Goal: Navigation & Orientation: Find specific page/section

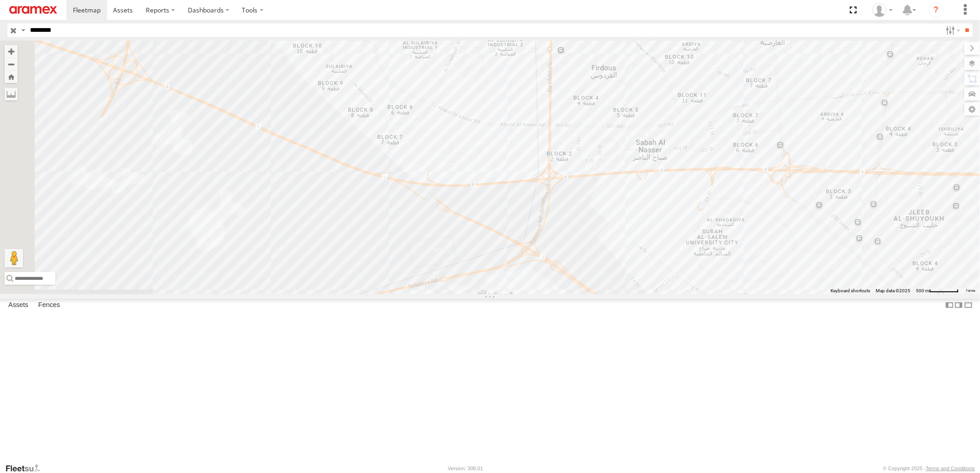
click at [13, 30] on input "button" at bounding box center [13, 30] width 12 height 13
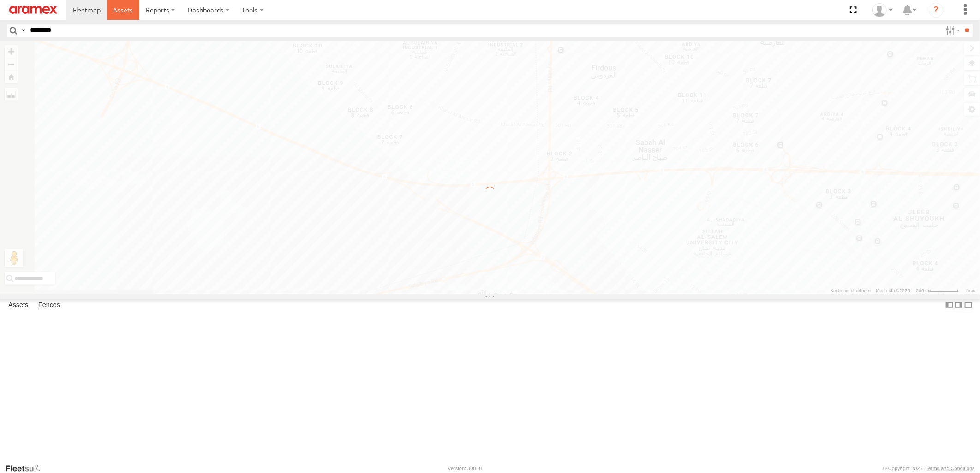
click at [121, 16] on link at bounding box center [123, 10] width 33 height 20
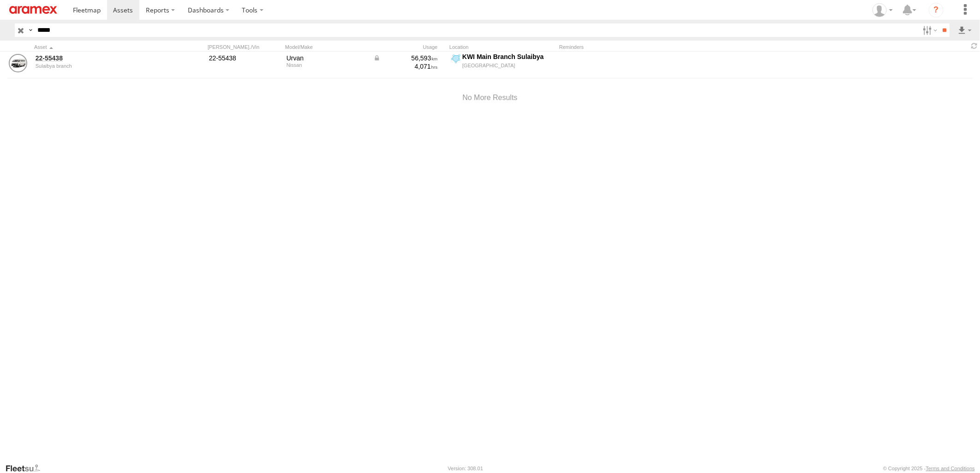
drag, startPoint x: 70, startPoint y: 28, endPoint x: -2, endPoint y: 30, distance: 72.0
click at [0, 30] on html at bounding box center [490, 236] width 980 height 473
click at [939, 24] on input "**" at bounding box center [944, 30] width 11 height 13
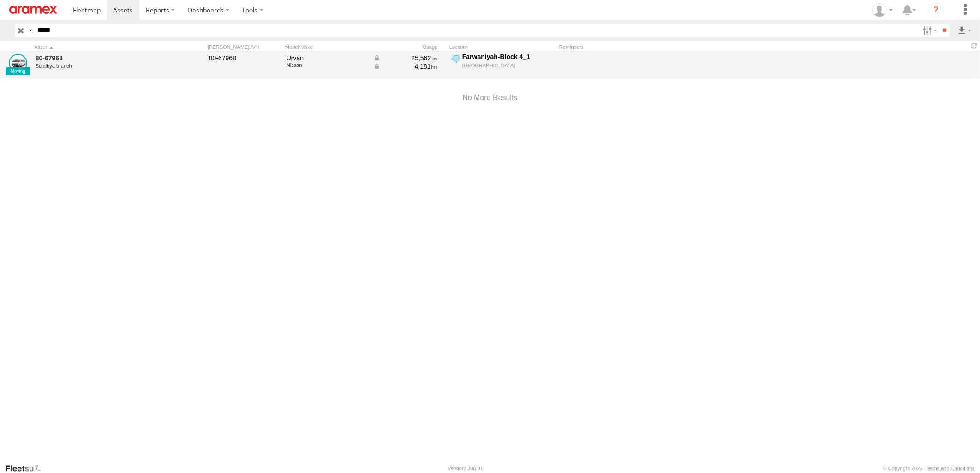
click at [419, 59] on div "25,562" at bounding box center [405, 58] width 65 height 8
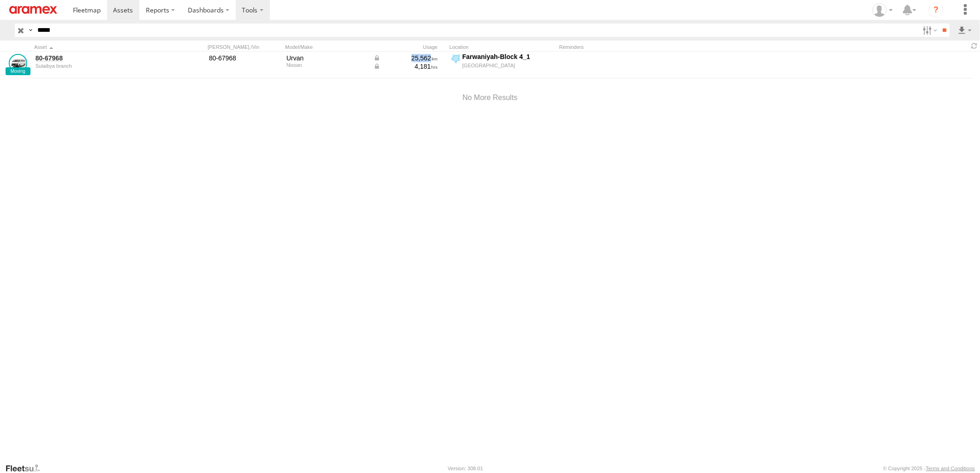
copy div "25,562"
drag, startPoint x: 0, startPoint y: 39, endPoint x: 0, endPoint y: 46, distance: 6.9
click at [0, 45] on html at bounding box center [490, 236] width 980 height 473
click at [939, 24] on input "**" at bounding box center [944, 30] width 11 height 13
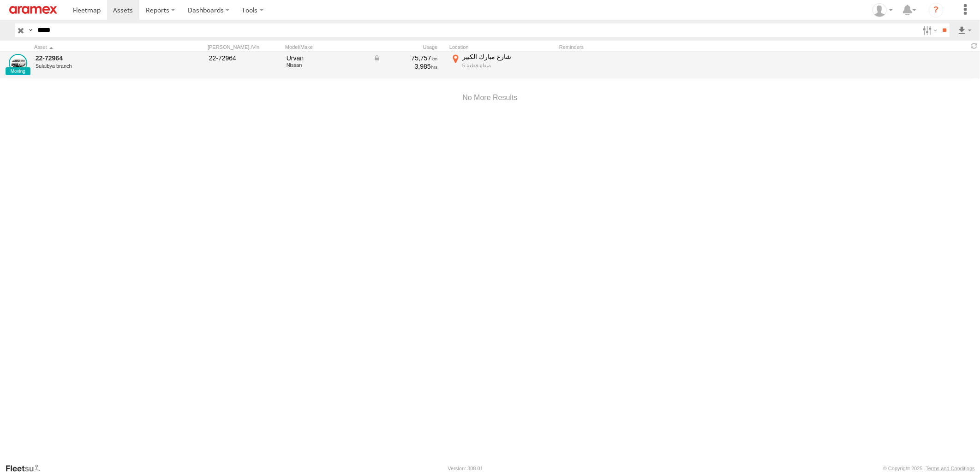
click at [418, 57] on div "75,757" at bounding box center [405, 58] width 65 height 8
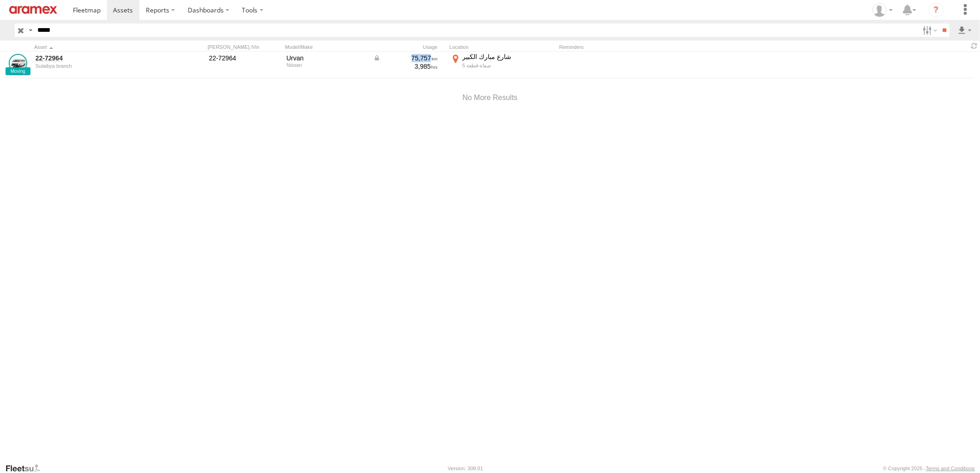
copy div "75,757"
drag, startPoint x: 77, startPoint y: 30, endPoint x: -2, endPoint y: 31, distance: 79.8
click at [0, 31] on html at bounding box center [490, 236] width 980 height 473
click at [939, 24] on input "**" at bounding box center [944, 30] width 11 height 13
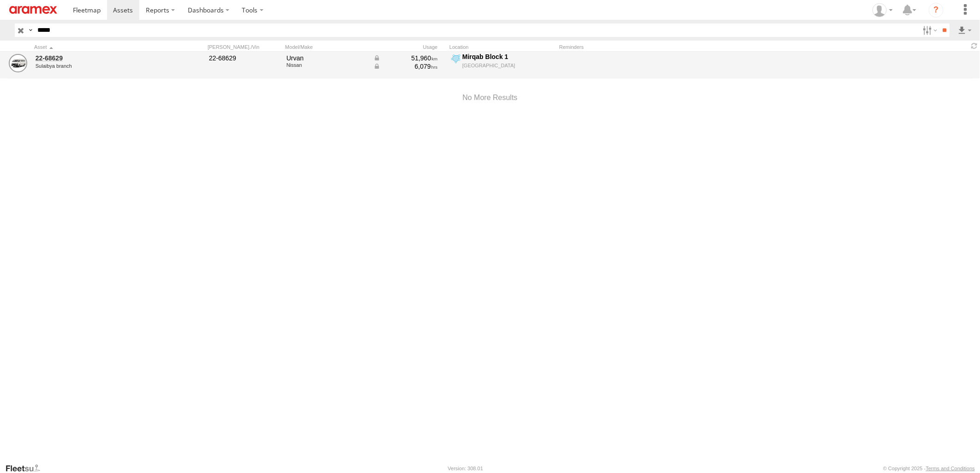
click at [427, 57] on div "51,960" at bounding box center [405, 58] width 65 height 8
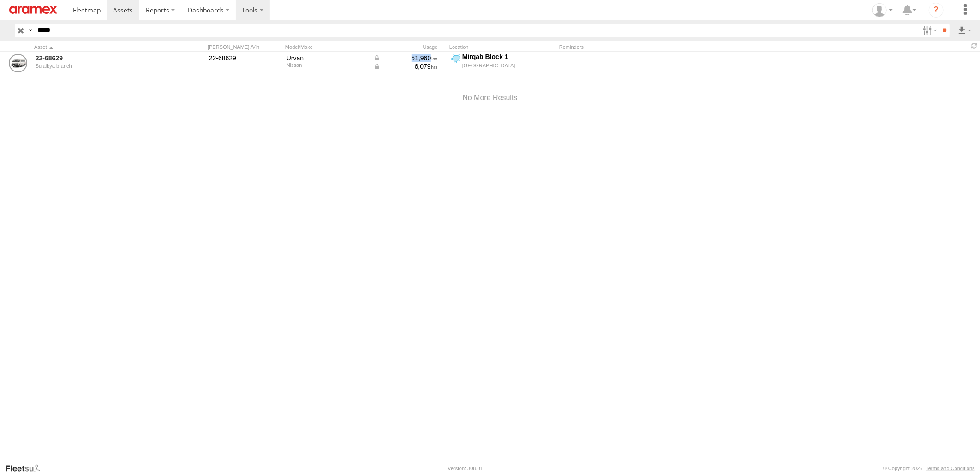
copy div "51,960"
drag, startPoint x: 79, startPoint y: 31, endPoint x: -2, endPoint y: 38, distance: 81.5
click at [0, 38] on html at bounding box center [490, 236] width 980 height 473
click at [939, 24] on input "**" at bounding box center [944, 30] width 11 height 13
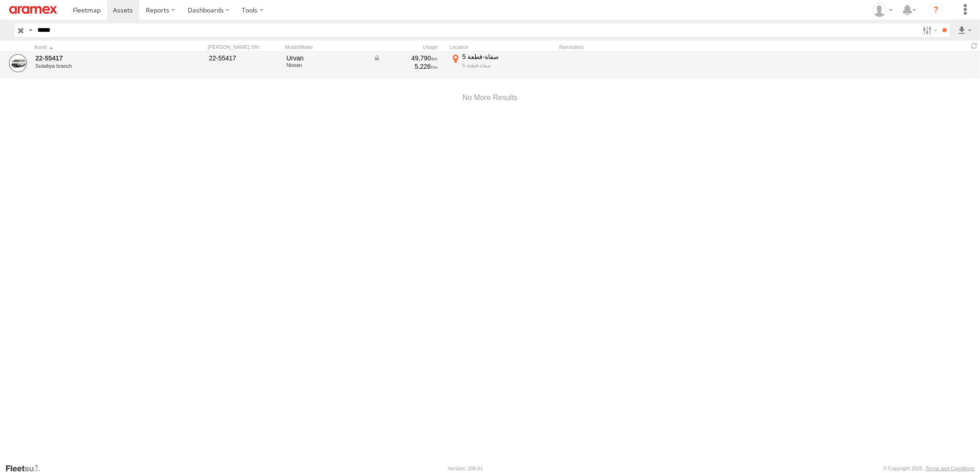
click at [424, 57] on div "49,790" at bounding box center [405, 58] width 65 height 8
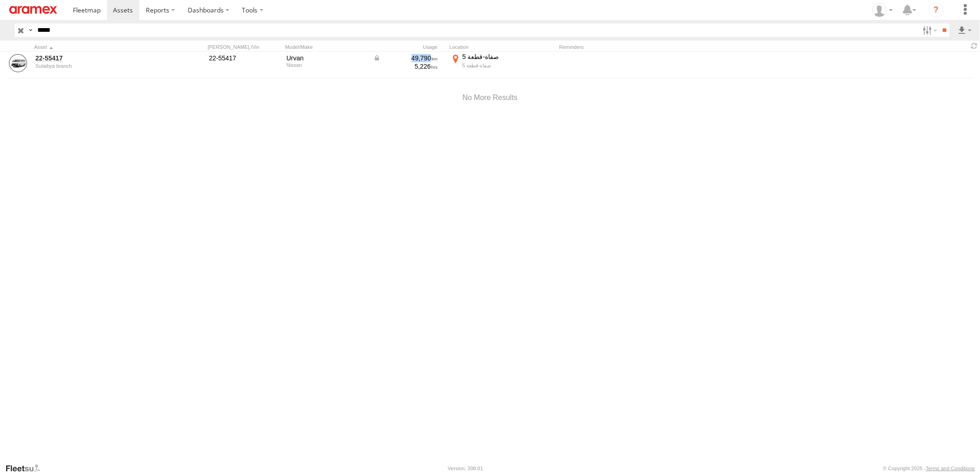
copy div "49,790"
drag, startPoint x: 83, startPoint y: 29, endPoint x: -2, endPoint y: 38, distance: 86.3
click at [0, 38] on html at bounding box center [490, 236] width 980 height 473
type input "*****"
click at [939, 24] on input "**" at bounding box center [944, 30] width 11 height 13
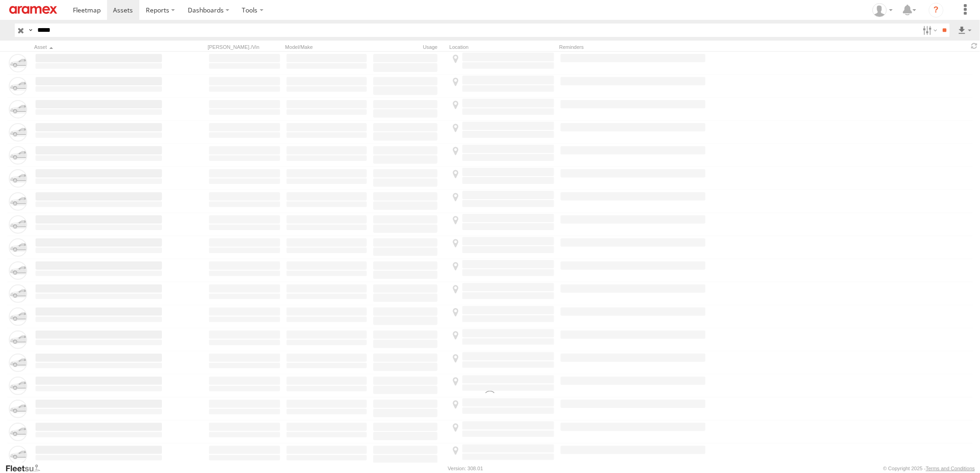
click at [0, 0] on label "×" at bounding box center [0, 0] width 0 height 0
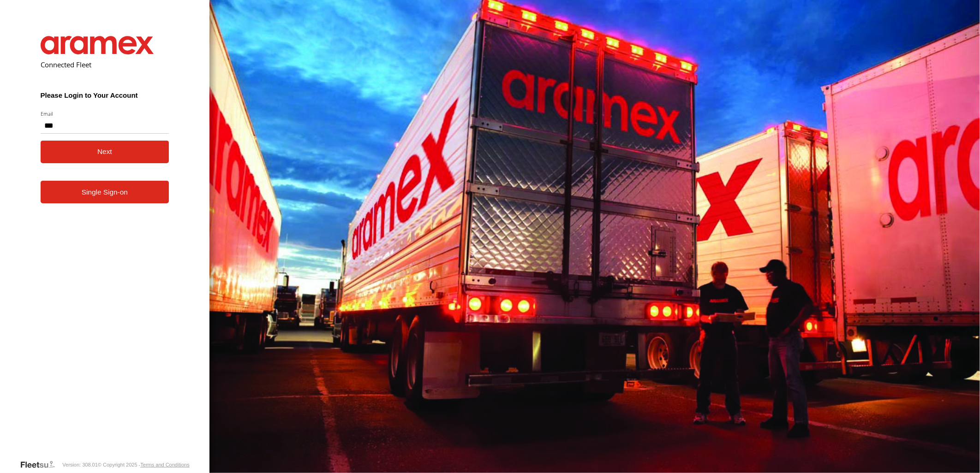
type input "**********"
click at [117, 155] on button "Next" at bounding box center [105, 152] width 129 height 23
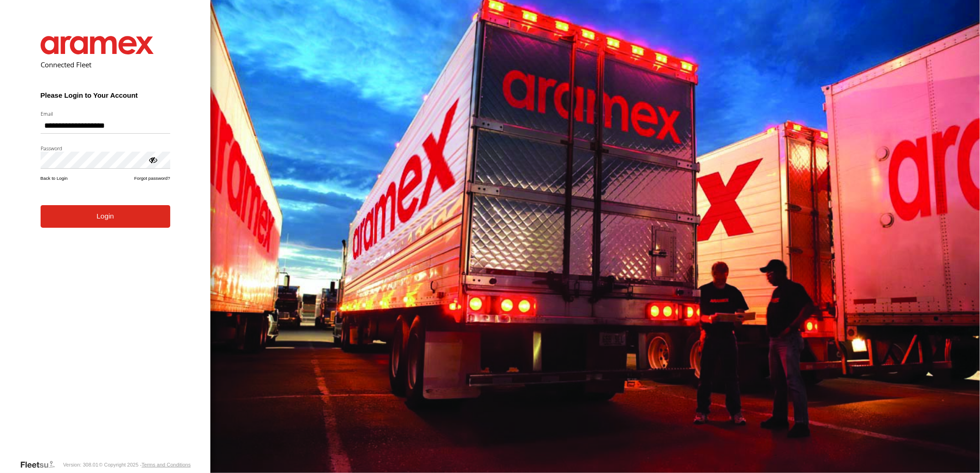
click at [113, 228] on form "**********" at bounding box center [105, 240] width 157 height 437
click at [118, 223] on button "Login" at bounding box center [106, 216] width 130 height 23
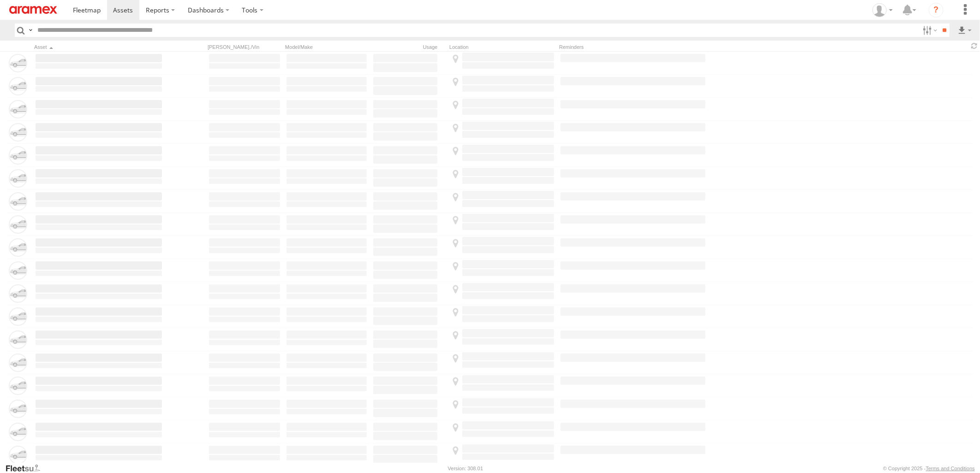
type input "*****"
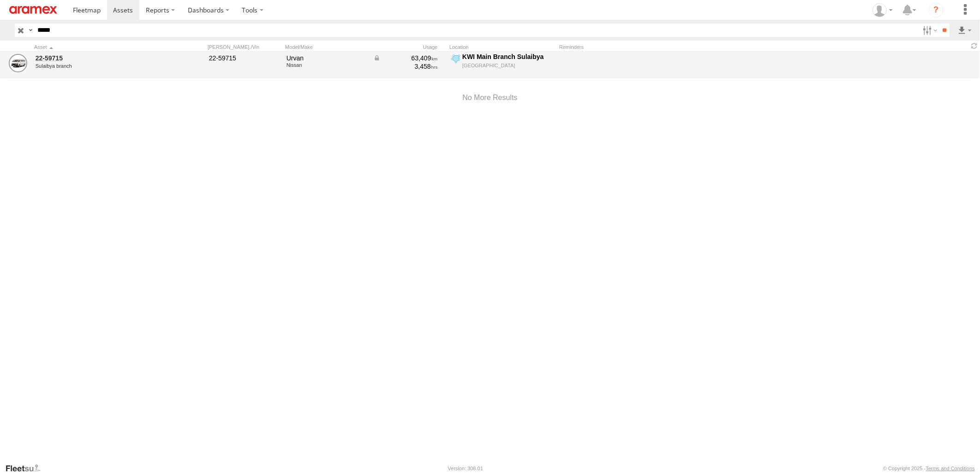
click at [417, 57] on div "63,409" at bounding box center [405, 58] width 65 height 8
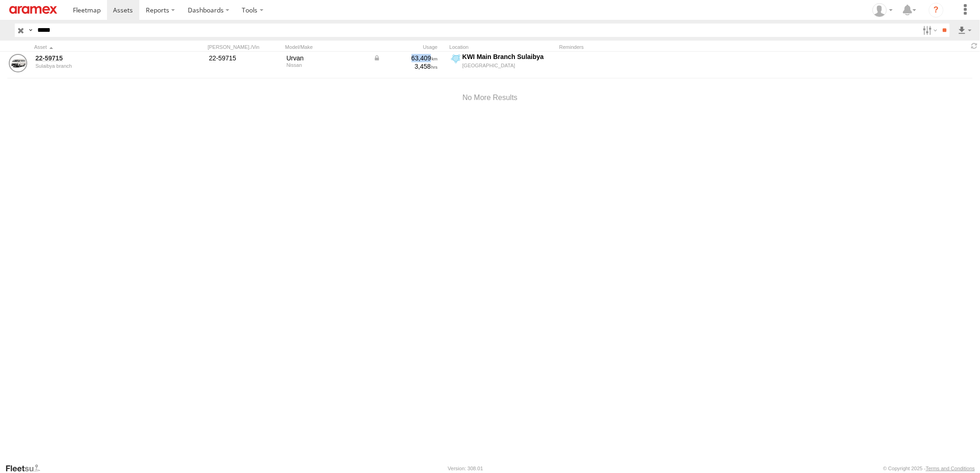
copy div "63,409"
click at [20, 30] on input "button" at bounding box center [21, 30] width 12 height 13
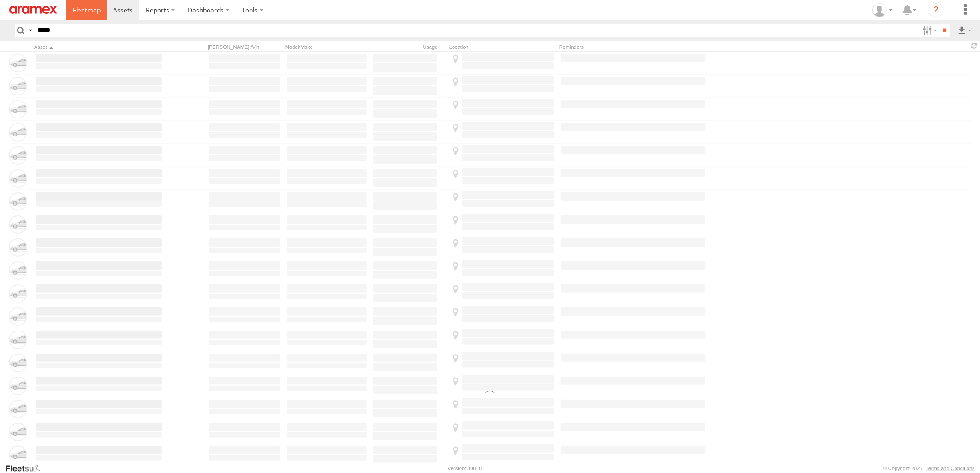
click at [92, 8] on span at bounding box center [87, 10] width 28 height 9
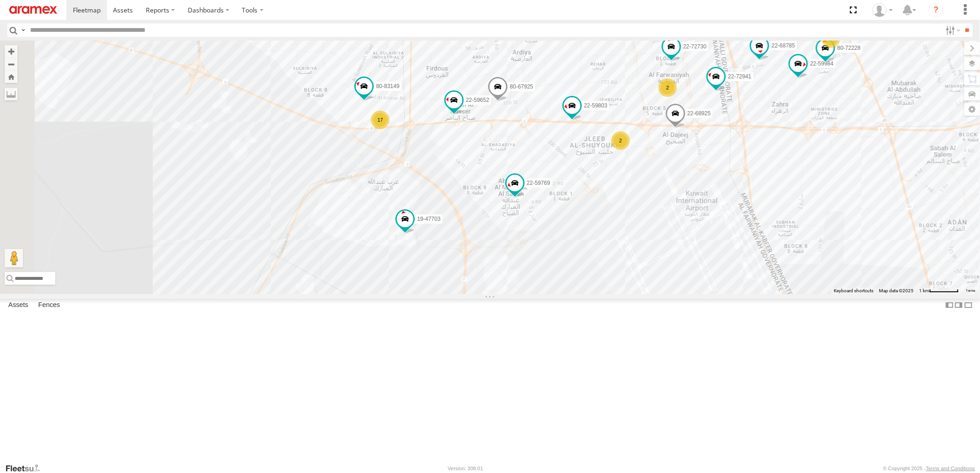
drag, startPoint x: 506, startPoint y: 191, endPoint x: 561, endPoint y: 212, distance: 59.3
click at [561, 212] on div "22-55056 19-47703 22-55289 22-55058 22-72746 22-55345 80-67925 80-83289 22-5549…" at bounding box center [490, 167] width 980 height 253
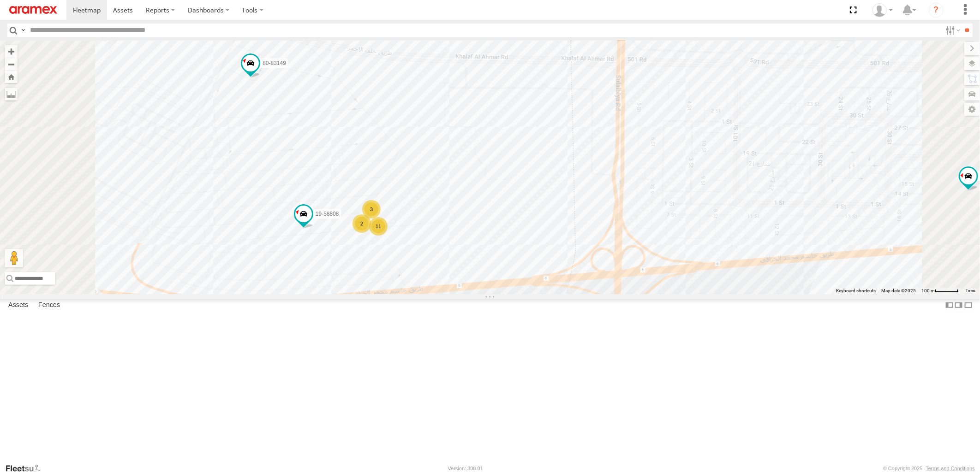
drag, startPoint x: 492, startPoint y: 239, endPoint x: 548, endPoint y: 209, distance: 63.2
click at [548, 209] on div "22-55056 19-47703 22-55289 22-55058 22-72746 22-55345 80-67925 80-83289 22-5549…" at bounding box center [490, 167] width 980 height 253
click at [260, 71] on span at bounding box center [251, 62] width 17 height 17
click at [662, 294] on div "22-55056 19-47703 22-55289 22-55058 22-72746 22-55345 80-67925 80-83289 22-5549…" at bounding box center [490, 167] width 980 height 253
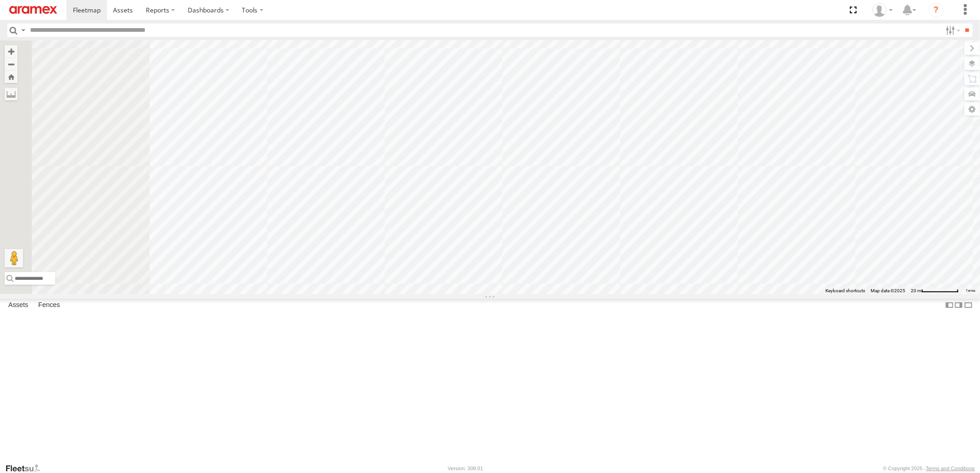
drag, startPoint x: 436, startPoint y: 269, endPoint x: 805, endPoint y: 464, distance: 416.8
click at [805, 464] on body at bounding box center [490, 236] width 980 height 473
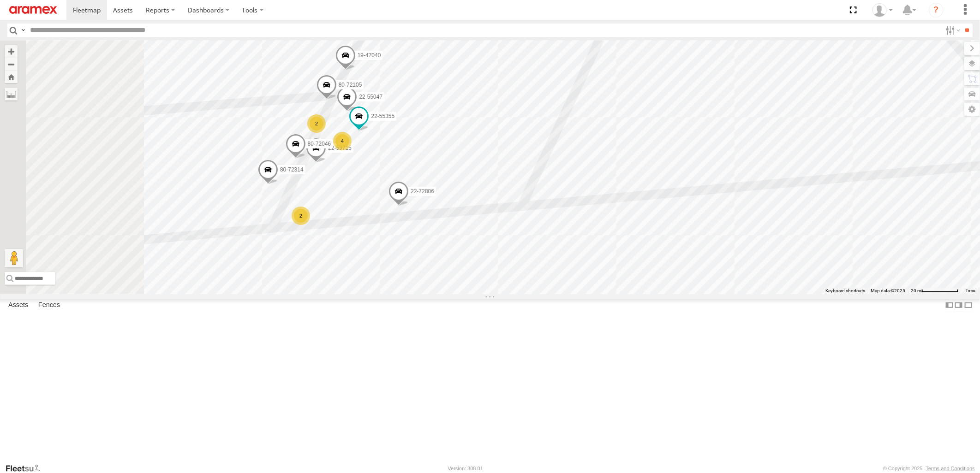
drag, startPoint x: 597, startPoint y: 362, endPoint x: 662, endPoint y: 420, distance: 87.6
click at [662, 294] on div "22-55056 19-47703 22-55289 22-55058 22-72746 22-55345 80-67925 80-83289 22-5549…" at bounding box center [490, 167] width 980 height 253
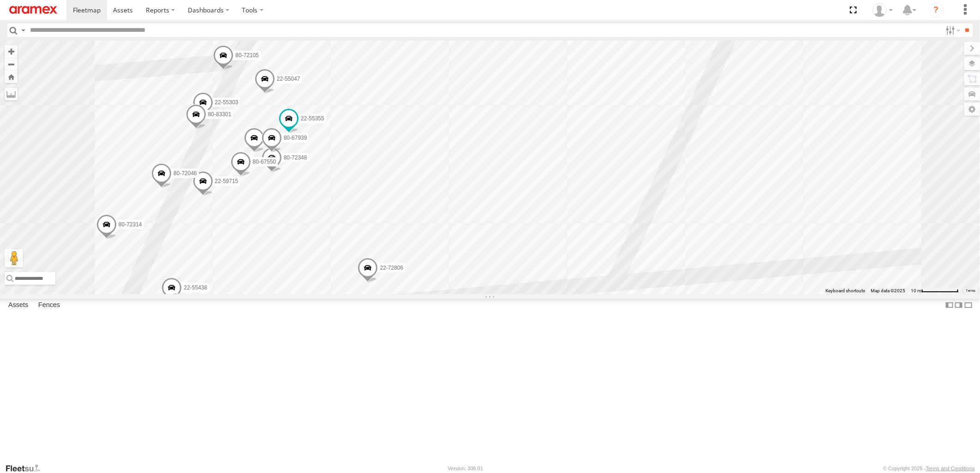
drag, startPoint x: 509, startPoint y: 265, endPoint x: 626, endPoint y: 245, distance: 117.8
click at [626, 245] on div "22-55056 19-47703 22-55289 22-55058 22-72746 22-55345 80-67925 80-83289 22-5549…" at bounding box center [490, 167] width 980 height 253
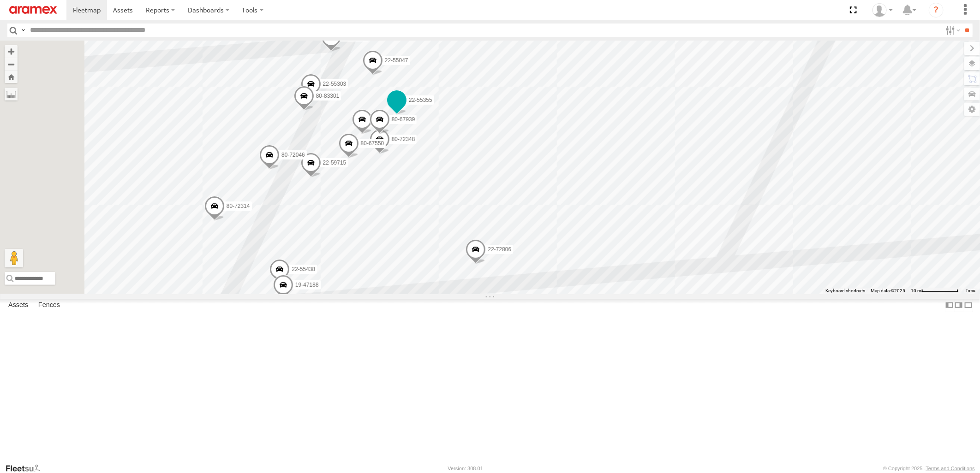
click at [405, 108] on span at bounding box center [396, 100] width 17 height 17
click at [775, 294] on div "22-55056 19-47703 22-55289 22-55058 22-72746 22-55345 80-67925 80-83289 22-5549…" at bounding box center [490, 167] width 980 height 253
click at [578, 294] on div "22-55056 19-47703 22-55289 22-55058 22-72746 22-55345 80-67925 80-83289 22-5549…" at bounding box center [490, 167] width 980 height 253
click at [486, 264] on span at bounding box center [475, 251] width 20 height 25
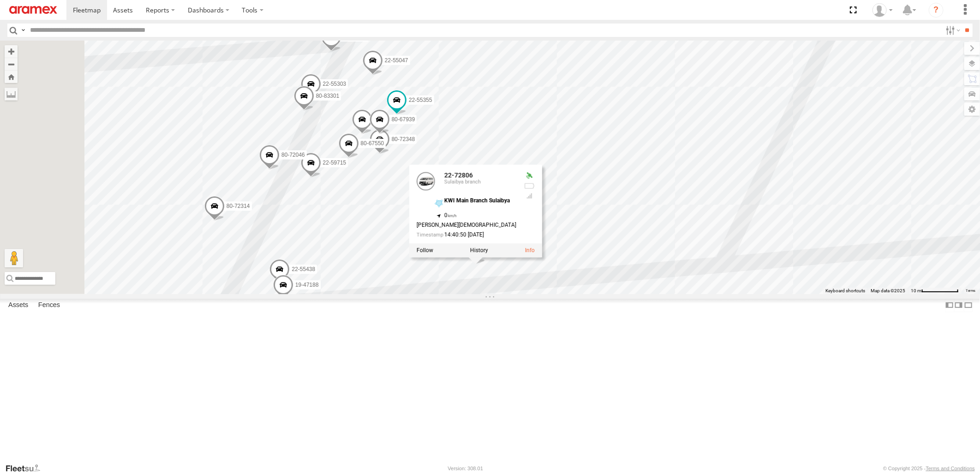
click at [293, 300] on span at bounding box center [283, 287] width 20 height 25
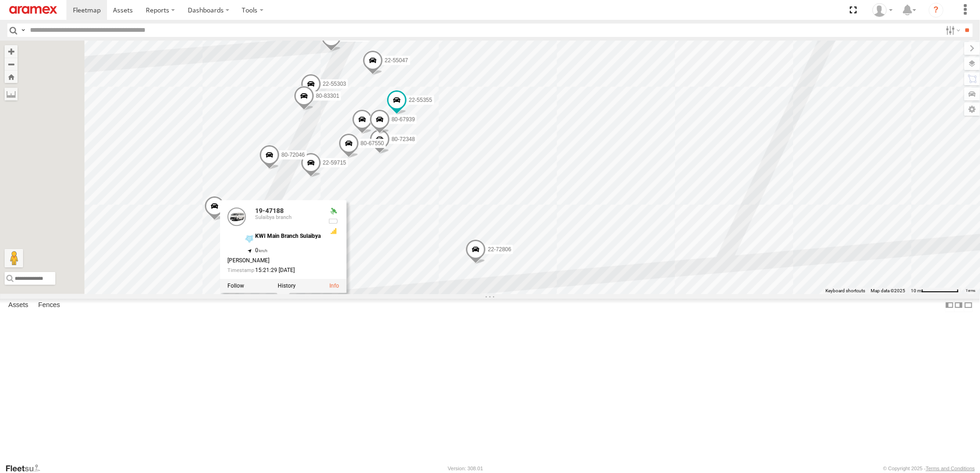
click at [698, 294] on div "22-55056 19-47703 22-55289 22-55058 22-72746 22-55345 80-67925 80-83289 22-5549…" at bounding box center [490, 167] width 980 height 253
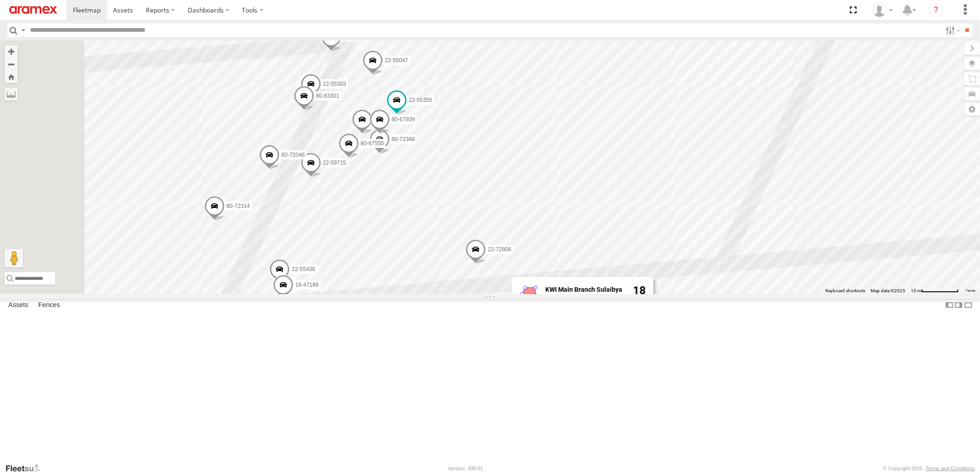
click at [290, 284] on span at bounding box center [279, 271] width 20 height 25
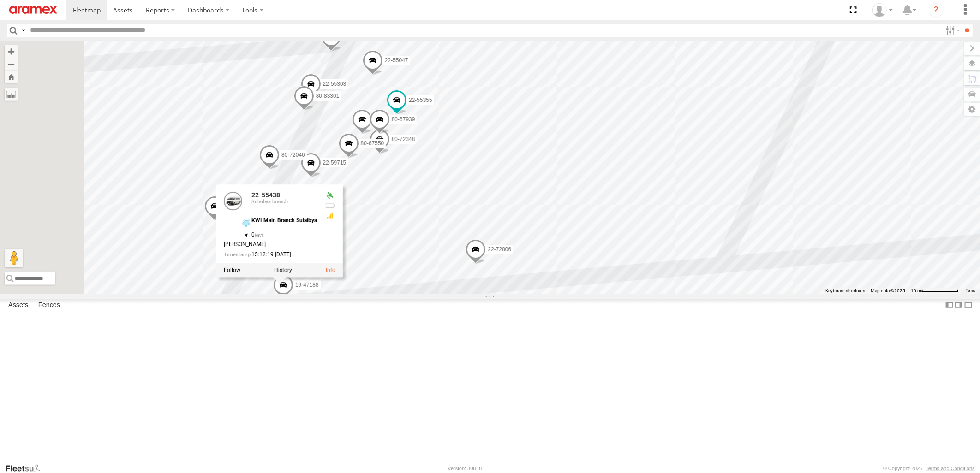
click at [678, 294] on div "22-55056 19-47703 22-55289 22-55058 22-72746 22-55345 80-67925 80-83289 22-5549…" at bounding box center [490, 167] width 980 height 253
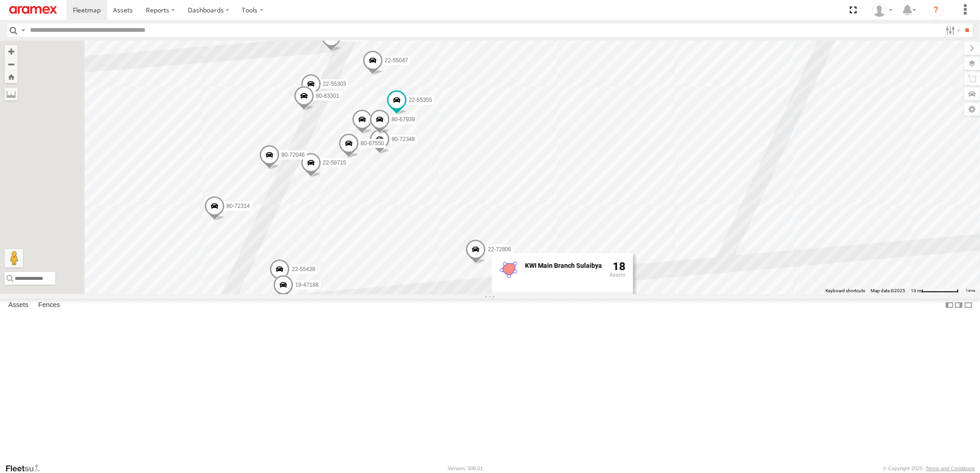
click at [225, 221] on span at bounding box center [214, 208] width 20 height 25
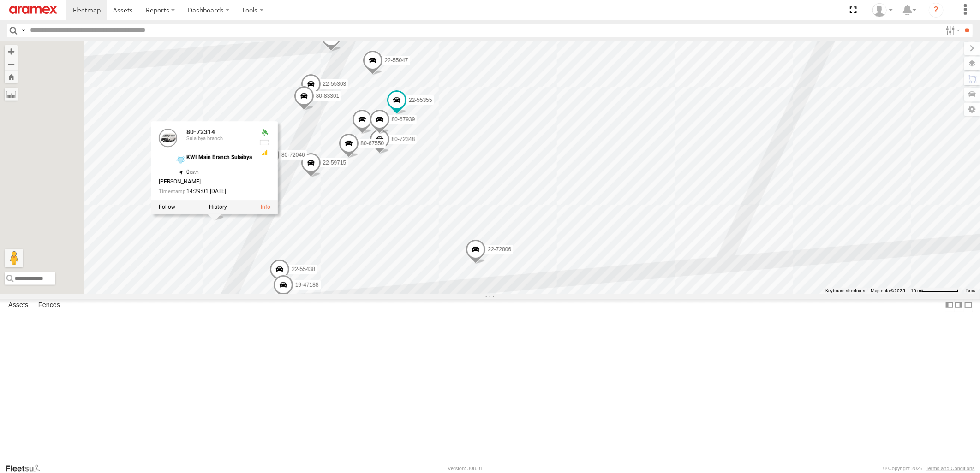
click at [790, 294] on div "22-55056 19-47703 22-55289 22-55058 22-72746 22-55345 80-67925 80-83289 22-5549…" at bounding box center [490, 167] width 980 height 253
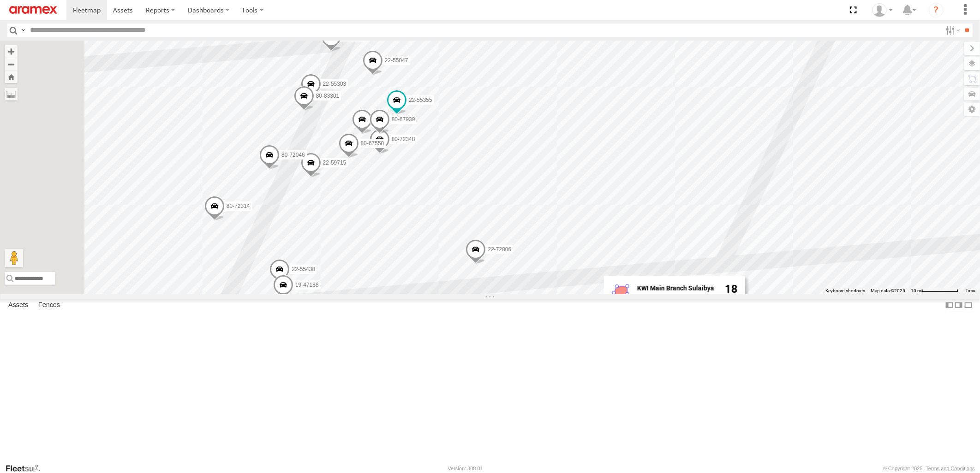
click at [280, 170] on span at bounding box center [269, 157] width 20 height 25
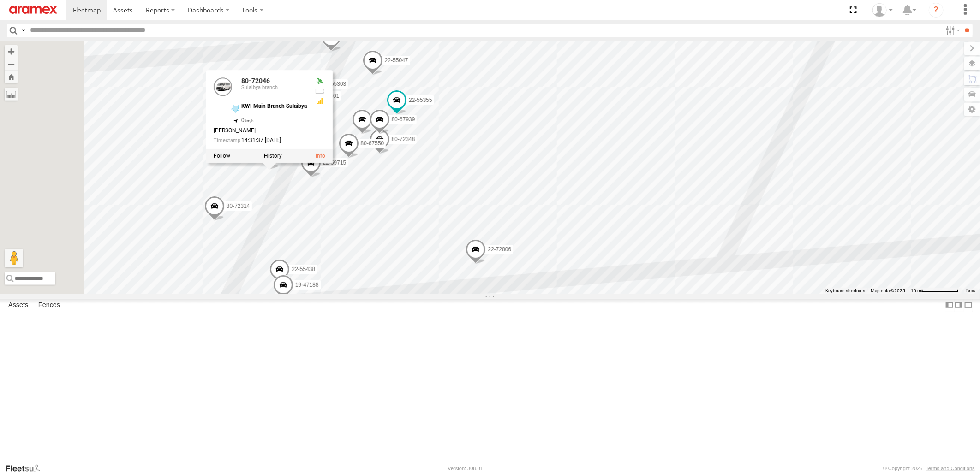
click at [321, 178] on span at bounding box center [311, 165] width 20 height 25
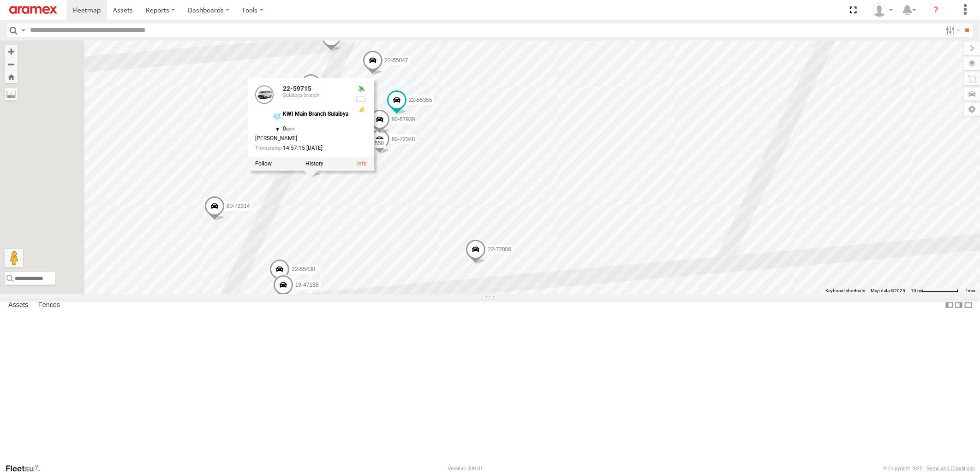
click at [765, 224] on div "22-55056 19-47703 22-55289 22-55058 22-72746 22-55345 80-67925 80-83289 22-5549…" at bounding box center [490, 167] width 980 height 253
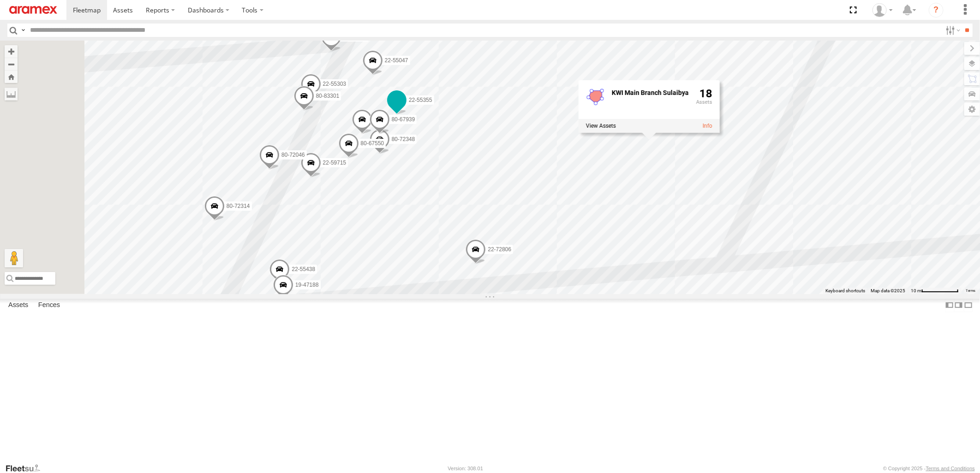
click at [405, 108] on span at bounding box center [396, 100] width 17 height 17
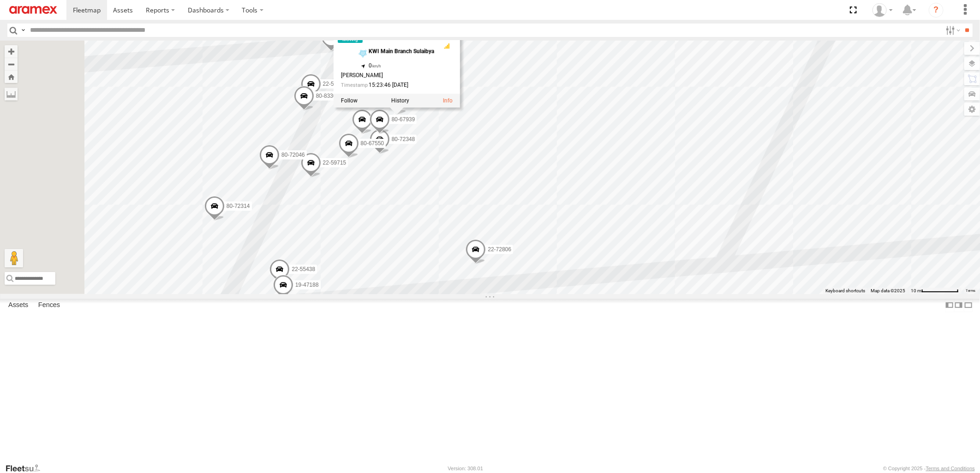
click at [778, 210] on div "22-55056 19-47703 22-55289 22-55058 22-72746 22-55345 80-67925 80-83289 22-5549…" at bounding box center [490, 167] width 980 height 253
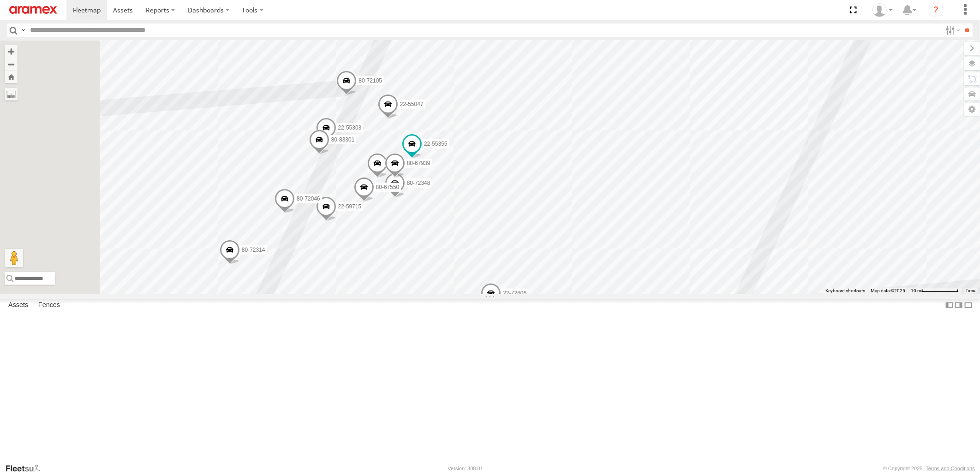
drag, startPoint x: 597, startPoint y: 127, endPoint x: 612, endPoint y: 171, distance: 46.4
click at [612, 171] on div "22-55056 19-47703 22-55289 22-55058 22-72746 22-55345 80-67925 80-83289 22-5549…" at bounding box center [490, 167] width 980 height 253
click at [357, 95] on span at bounding box center [346, 83] width 20 height 25
click at [745, 219] on div "22-55056 19-47703 22-55289 22-55058 22-72746 22-55345 80-67925 80-83289 22-5549…" at bounding box center [490, 167] width 980 height 253
click at [336, 143] on span at bounding box center [326, 130] width 20 height 25
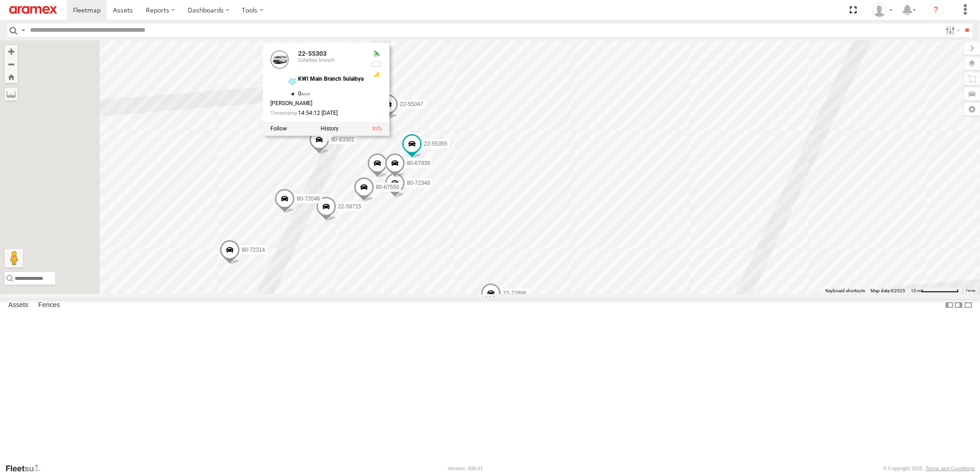
click at [731, 208] on div "22-55056 19-47703 22-55289 22-55058 22-72746 22-55345 80-67925 80-83289 22-5549…" at bounding box center [490, 167] width 980 height 253
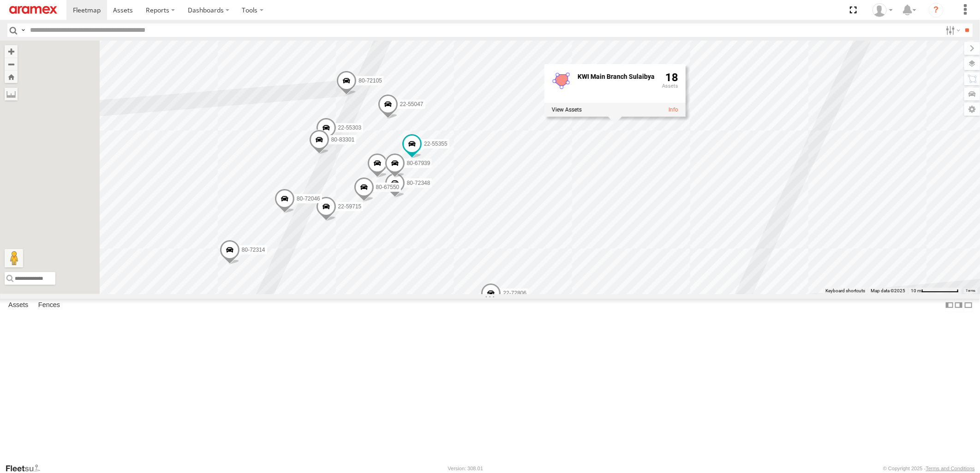
click at [329, 155] on span at bounding box center [319, 142] width 20 height 25
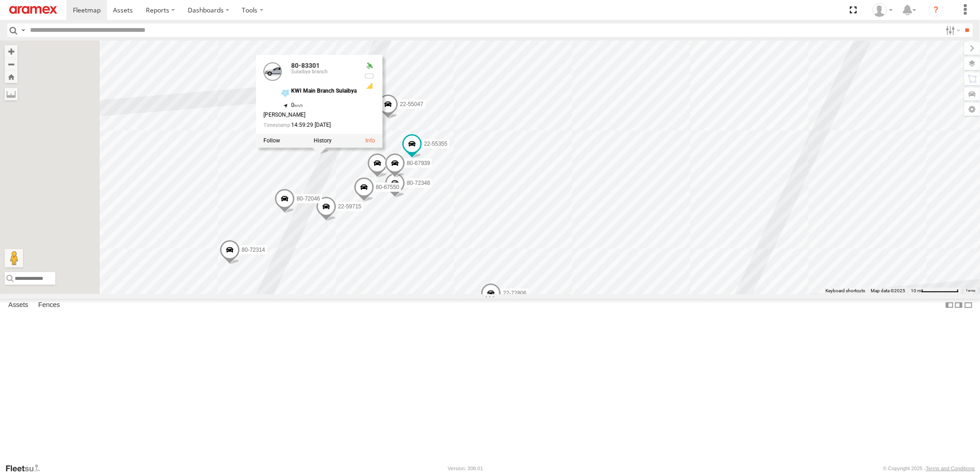
click at [746, 238] on div "22-55056 19-47703 22-55289 22-55058 22-72746 22-55345 80-67925 80-83289 22-5549…" at bounding box center [490, 167] width 980 height 253
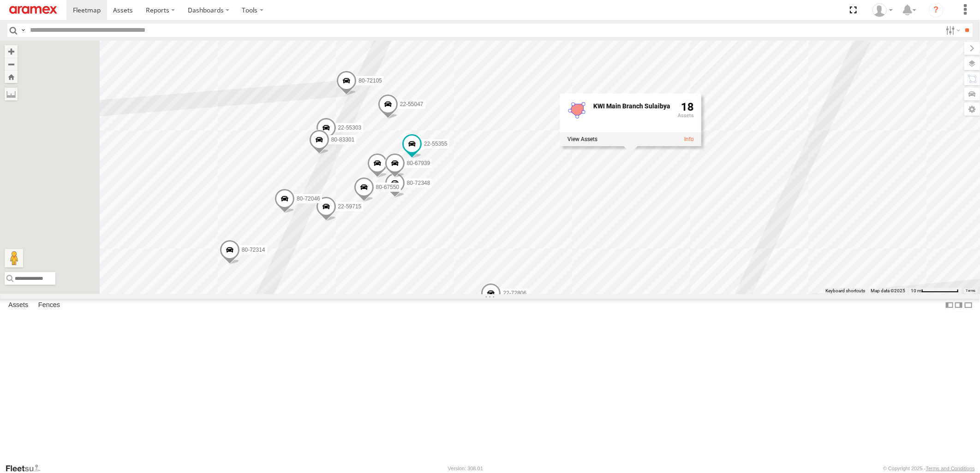
click at [405, 178] on span at bounding box center [395, 165] width 20 height 25
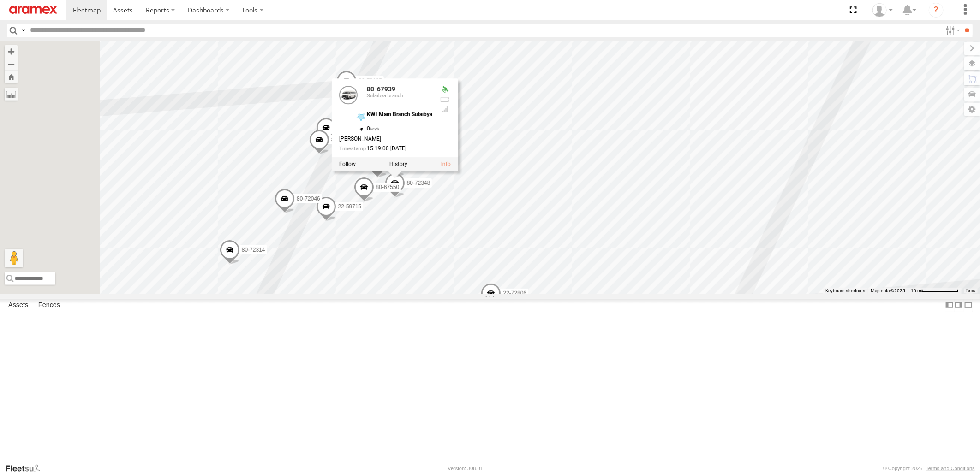
click at [763, 229] on div "22-55056 19-47703 22-55289 22-55058 22-72746 22-55345 80-67925 80-83289 22-5549…" at bounding box center [490, 167] width 980 height 253
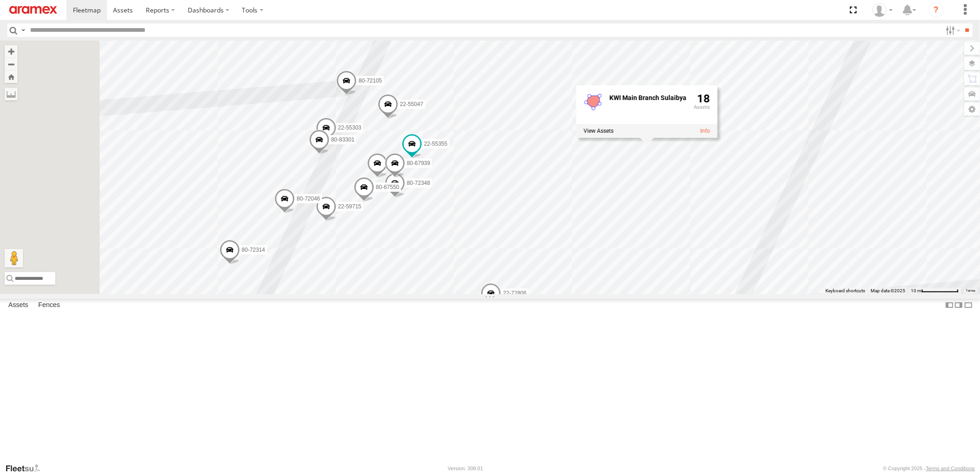
click at [387, 178] on span at bounding box center [377, 165] width 20 height 25
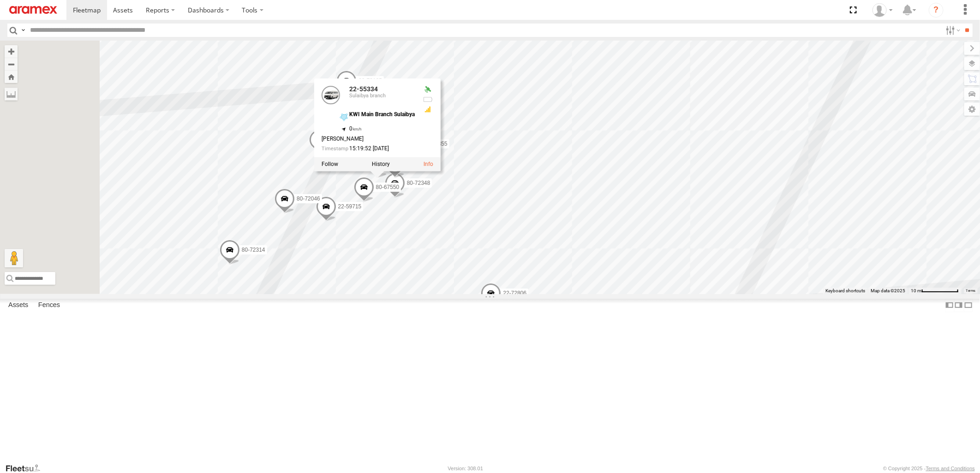
click at [713, 221] on div "22-55056 19-47703 22-55289 22-55058 22-72746 22-55345 80-67925 80-83289 22-5549…" at bounding box center [490, 167] width 980 height 253
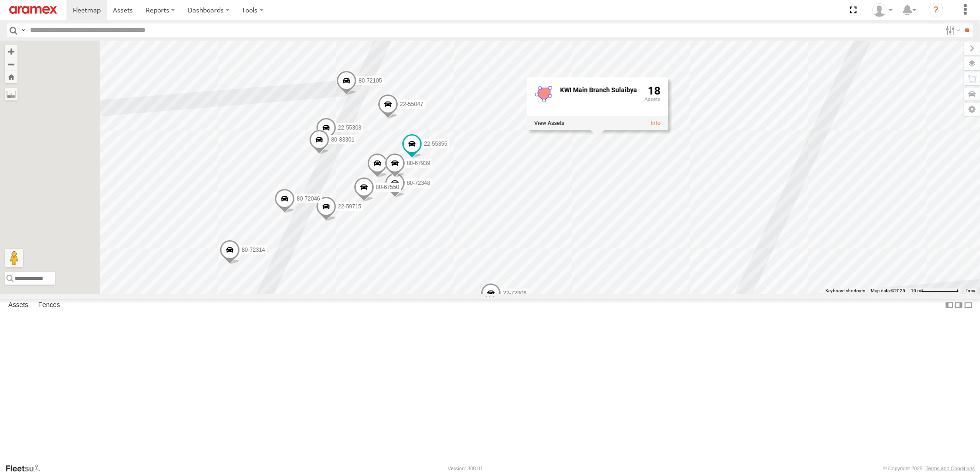
click at [136, 31] on input "text" at bounding box center [483, 30] width 915 height 13
paste input "********"
click at [962, 24] on input "**" at bounding box center [967, 30] width 11 height 13
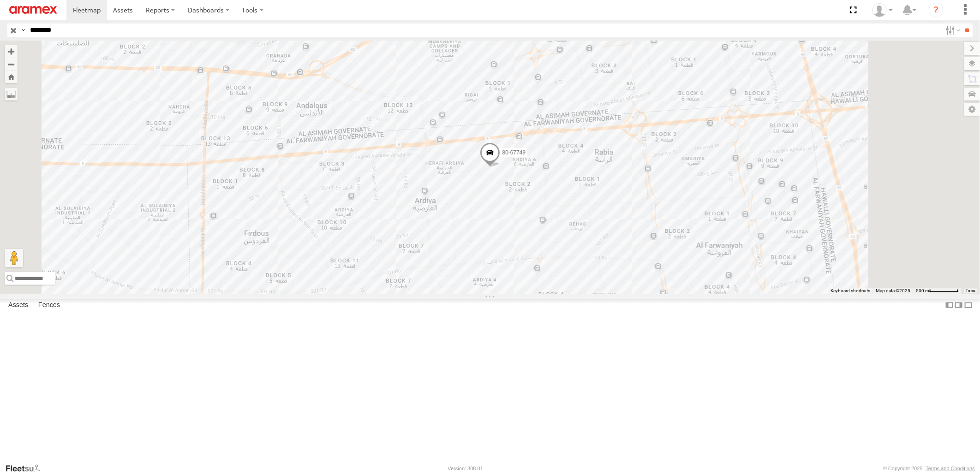
click at [500, 167] on span at bounding box center [490, 155] width 20 height 25
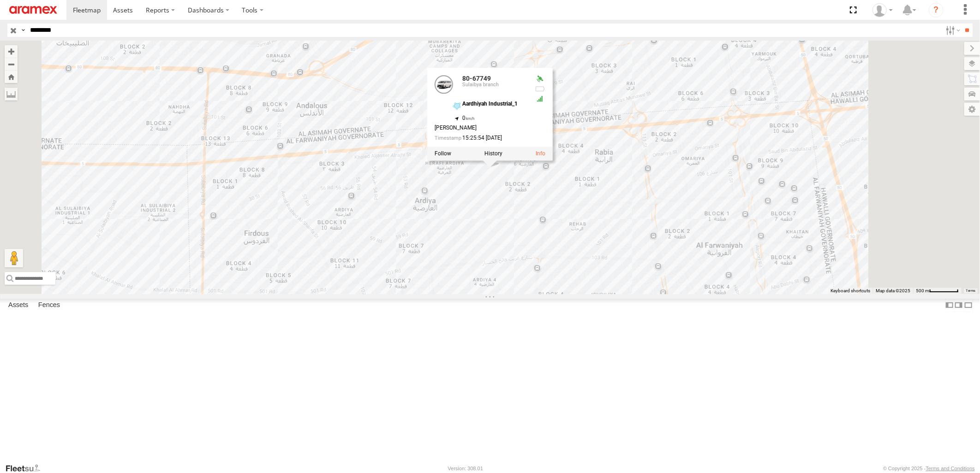
drag, startPoint x: 13, startPoint y: 31, endPoint x: -2, endPoint y: 31, distance: 15.2
click at [0, 31] on html at bounding box center [490, 236] width 980 height 473
paste input "text"
click at [962, 24] on input "**" at bounding box center [967, 30] width 11 height 13
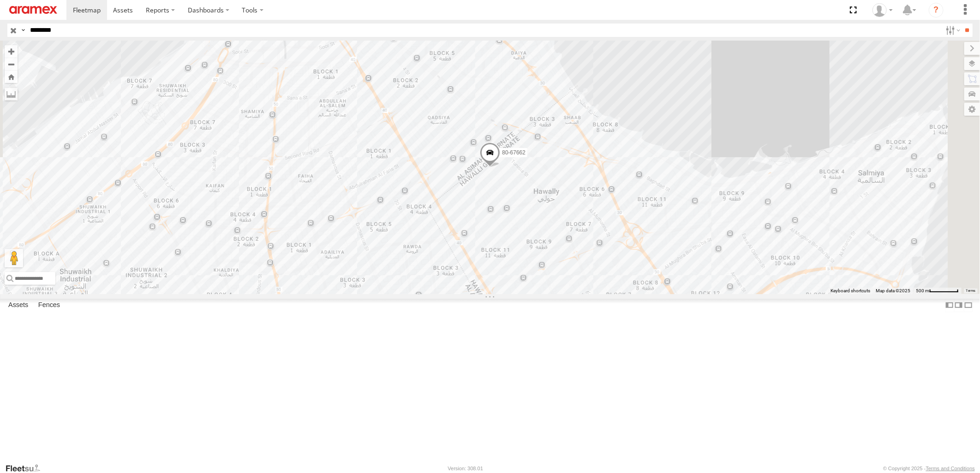
click at [500, 167] on span at bounding box center [490, 155] width 20 height 25
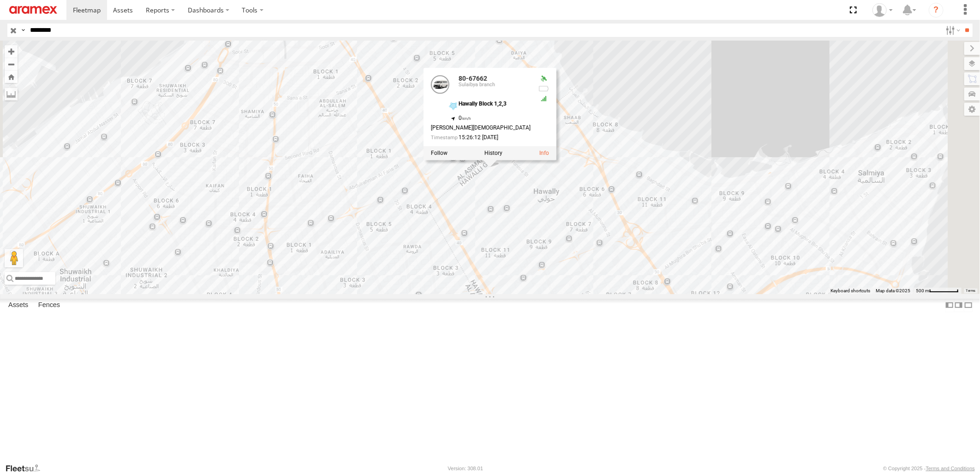
click at [781, 164] on div "80-67662 80-67662 [GEOGRAPHIC_DATA] branch [GEOGRAPHIC_DATA] 1,2,3 29.34226 , 4…" at bounding box center [490, 167] width 980 height 253
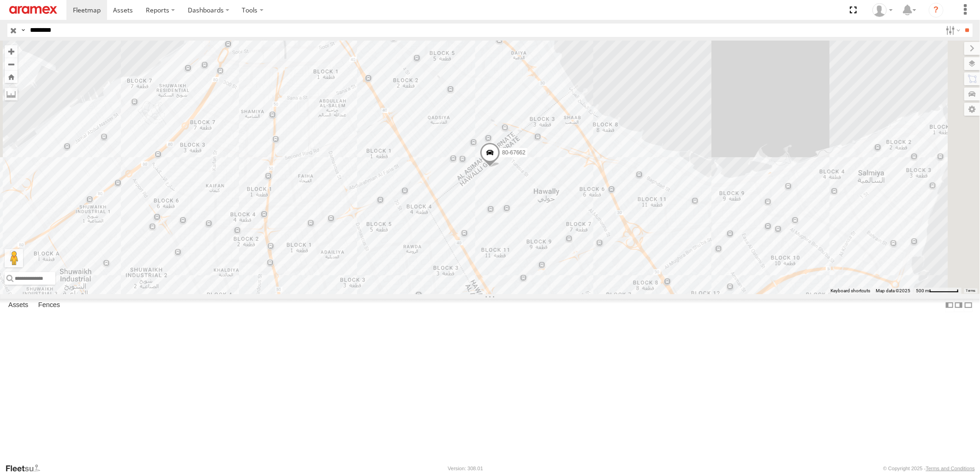
drag, startPoint x: 111, startPoint y: 28, endPoint x: -2, endPoint y: 28, distance: 113.5
click at [0, 28] on html at bounding box center [490, 236] width 980 height 473
paste input "text"
click at [962, 24] on input "**" at bounding box center [967, 30] width 11 height 13
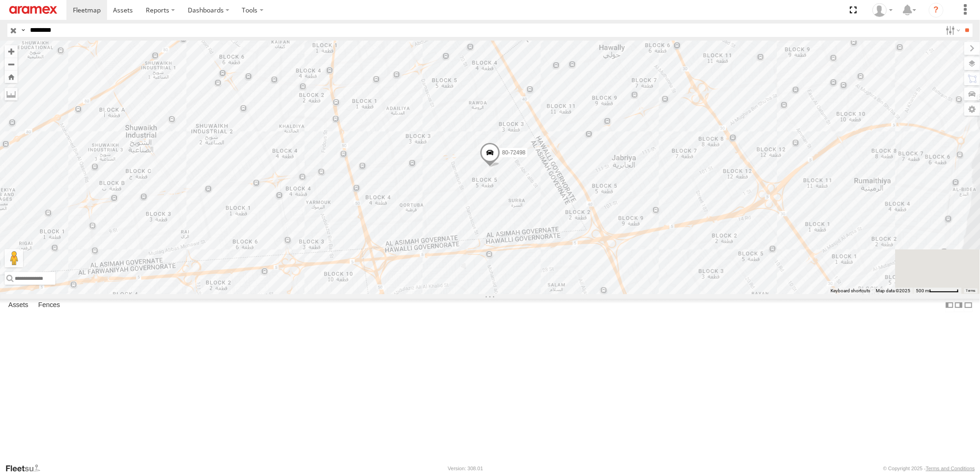
click at [500, 167] on span at bounding box center [490, 155] width 20 height 25
click at [860, 107] on div "80-72498 80-72498 [GEOGRAPHIC_DATA] branch [GEOGRAPHIC_DATA]-Block 5_1 29.3189 …" at bounding box center [490, 167] width 980 height 253
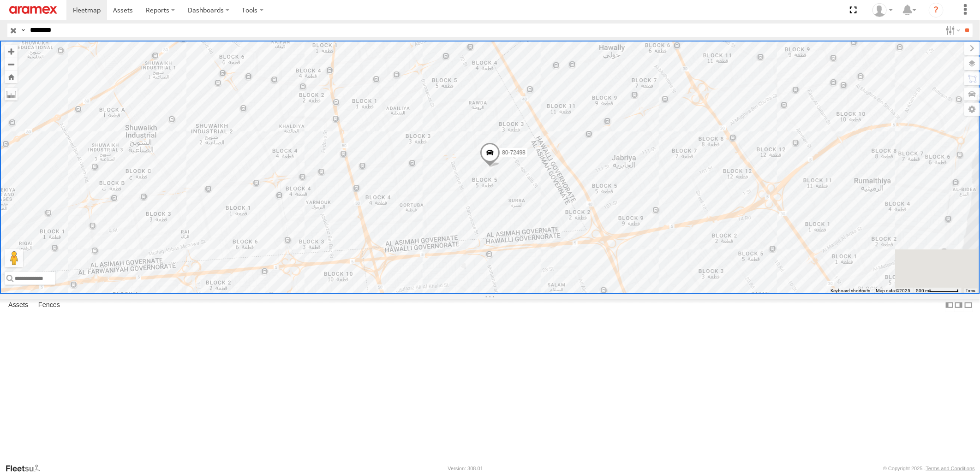
drag, startPoint x: 108, startPoint y: 30, endPoint x: -2, endPoint y: 33, distance: 110.3
click at [0, 33] on html at bounding box center [490, 236] width 980 height 473
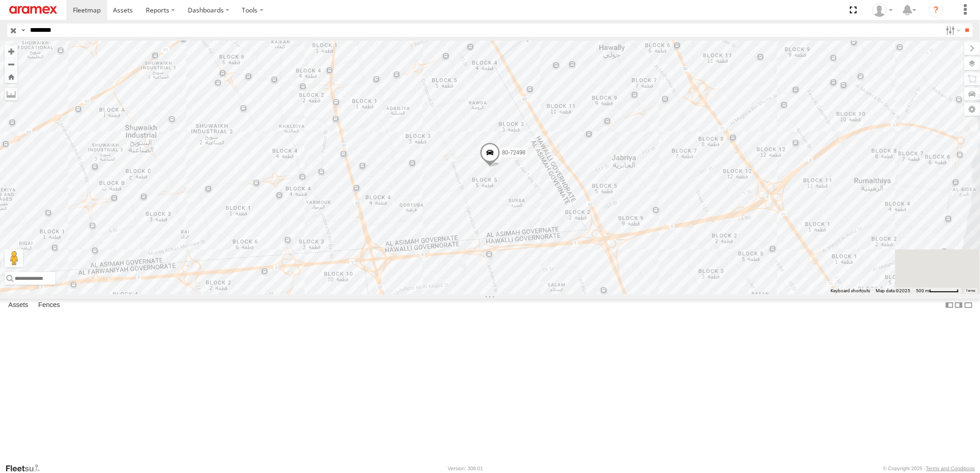
paste input "text"
click at [962, 24] on input "**" at bounding box center [967, 30] width 11 height 13
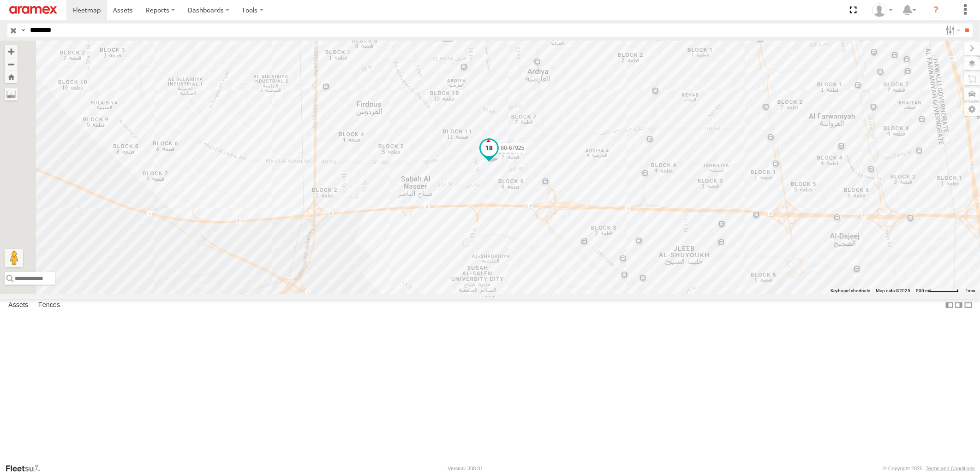
click at [497, 156] on span at bounding box center [489, 148] width 17 height 17
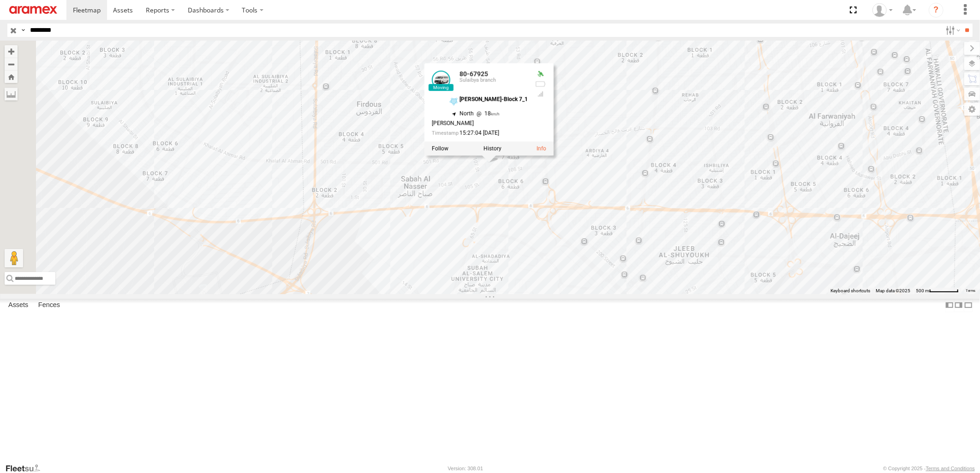
click at [723, 294] on div "80-67925 80-67925 [GEOGRAPHIC_DATA] branch [GEOGRAPHIC_DATA][PERSON_NAME]-Block…" at bounding box center [490, 167] width 980 height 253
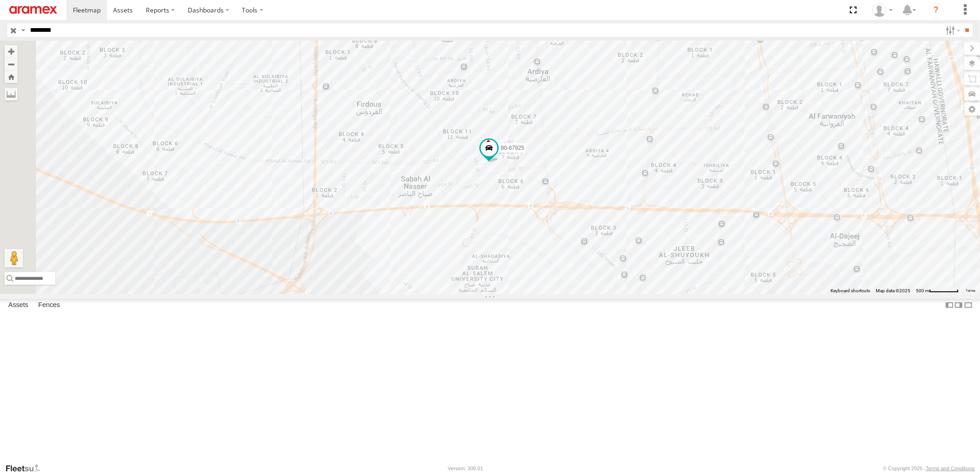
drag, startPoint x: 79, startPoint y: 29, endPoint x: 0, endPoint y: 38, distance: 79.4
click at [0, 38] on html at bounding box center [490, 236] width 980 height 473
paste input "text"
click at [962, 24] on input "**" at bounding box center [967, 30] width 11 height 13
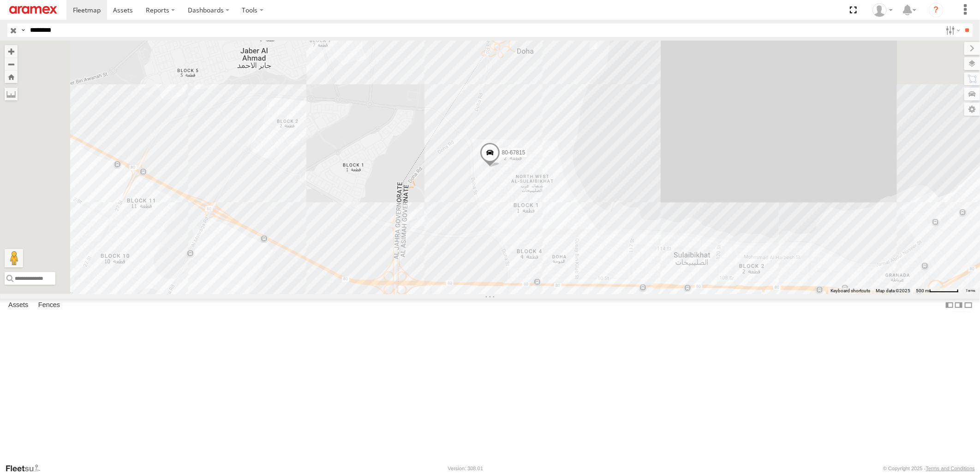
drag, startPoint x: 65, startPoint y: 24, endPoint x: -2, endPoint y: 31, distance: 67.2
click at [0, 31] on html at bounding box center [490, 236] width 980 height 473
paste input "text"
click at [962, 24] on input "**" at bounding box center [967, 30] width 11 height 13
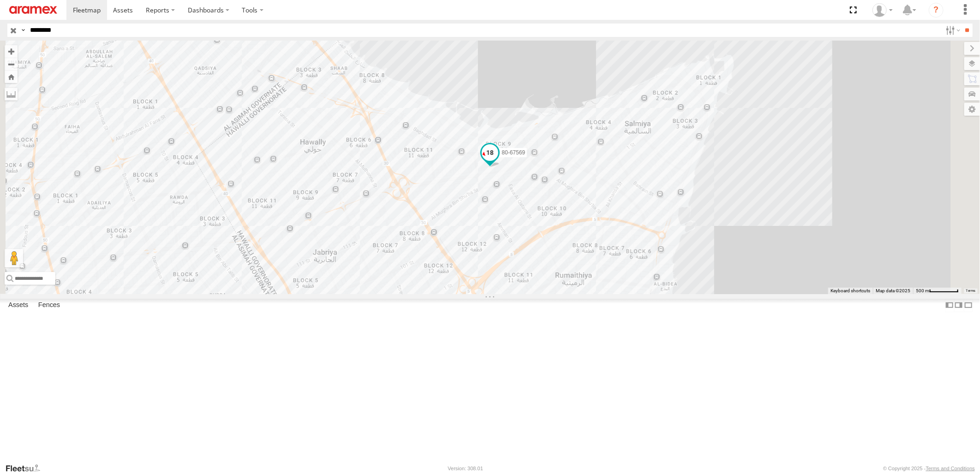
click at [498, 161] on span at bounding box center [490, 152] width 17 height 17
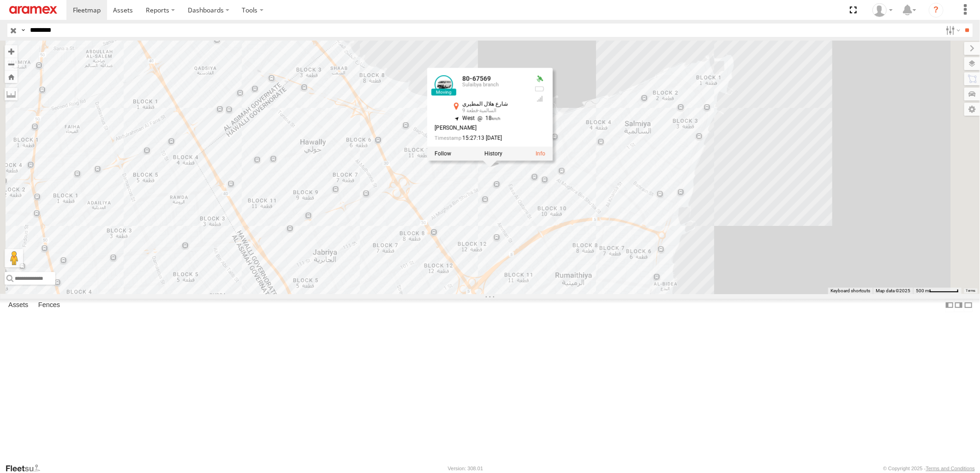
click at [709, 146] on div "80-67569 80-67569 [GEOGRAPHIC_DATA] branch [GEOGRAPHIC_DATA]-قطعة 9 29.33422 , …" at bounding box center [490, 167] width 980 height 253
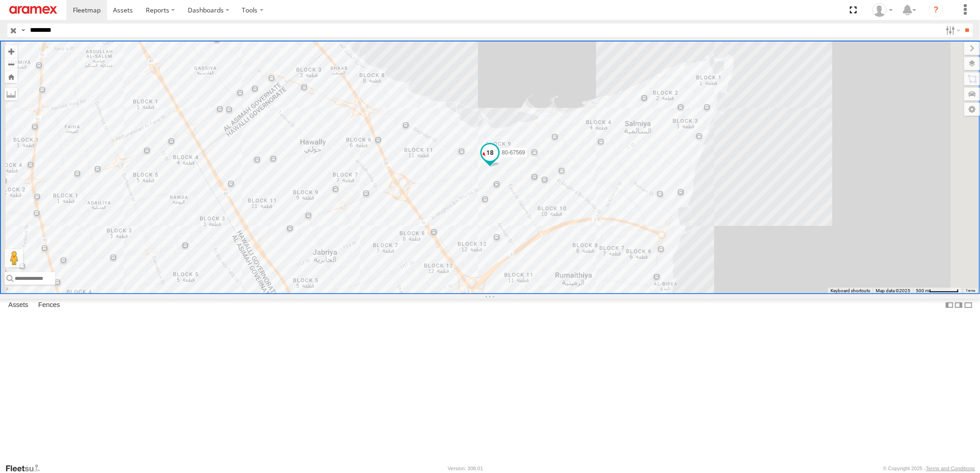
click at [498, 161] on span at bounding box center [490, 152] width 17 height 17
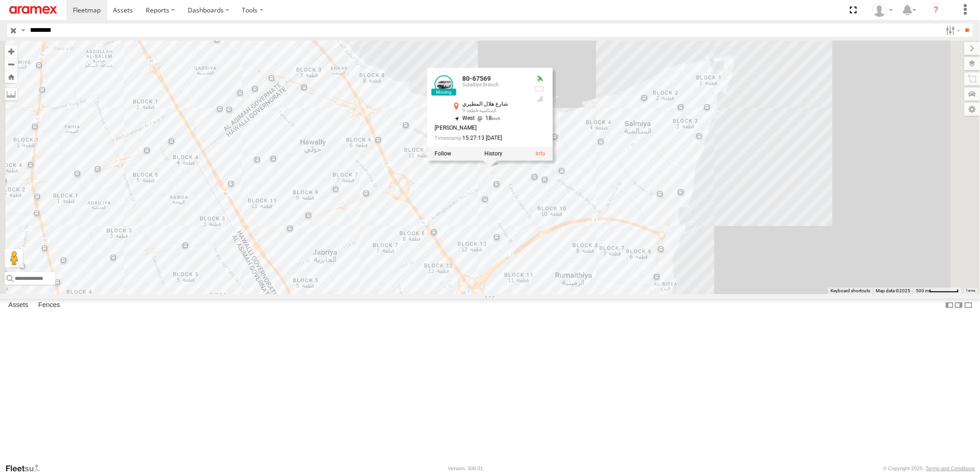
click at [698, 160] on div "80-67569 80-67569 [GEOGRAPHIC_DATA] branch [GEOGRAPHIC_DATA]-قطعة 9 29.33422 , …" at bounding box center [490, 167] width 980 height 253
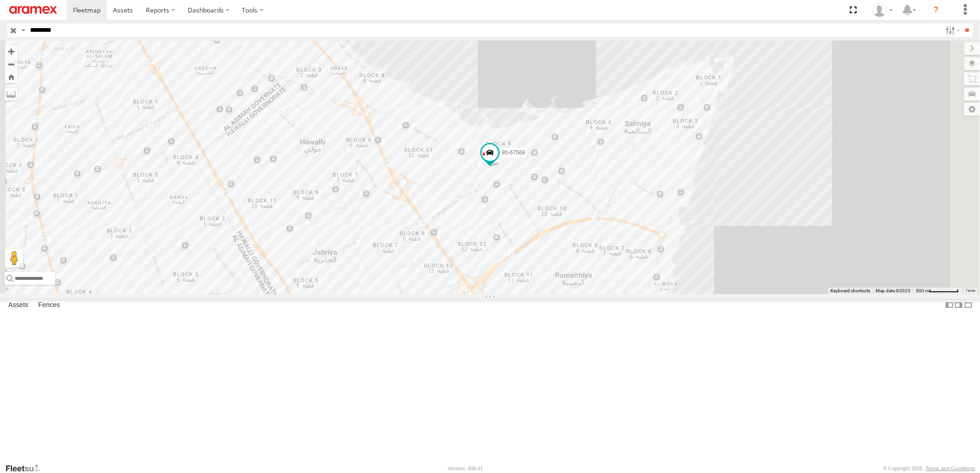
drag, startPoint x: 104, startPoint y: 31, endPoint x: 0, endPoint y: 35, distance: 104.3
click at [0, 34] on html at bounding box center [490, 236] width 980 height 473
paste input "text"
type input "********"
click at [962, 24] on input "**" at bounding box center [967, 30] width 11 height 13
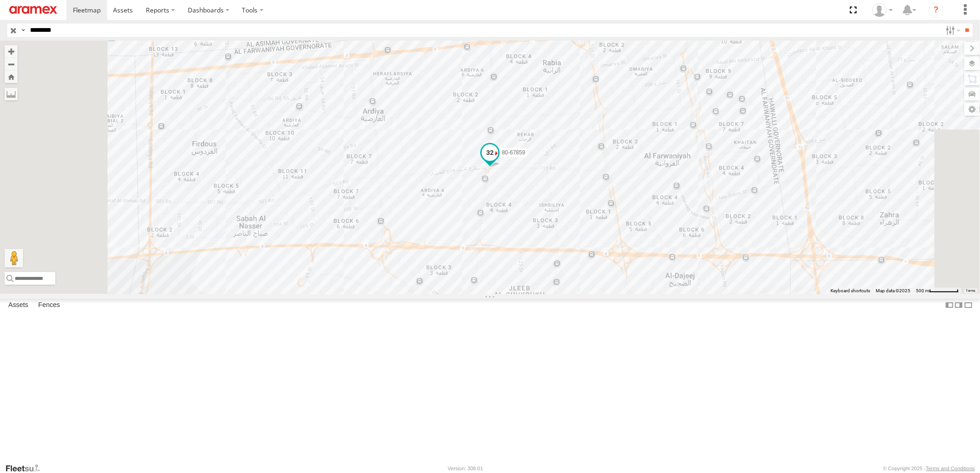
click at [498, 161] on span at bounding box center [490, 152] width 17 height 17
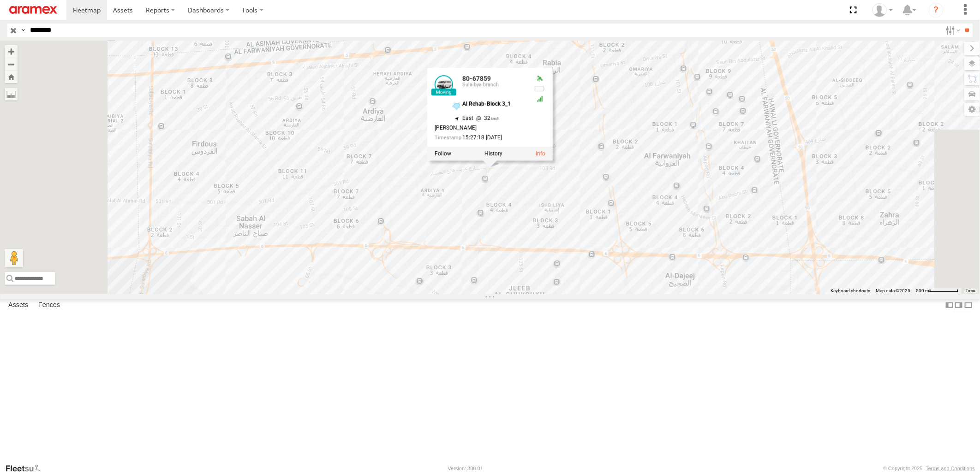
click at [524, 294] on div "80-67859 80-67859 [GEOGRAPHIC_DATA] branch Al Rehab-Block 3_1 29.28027 , 47.927…" at bounding box center [490, 167] width 980 height 253
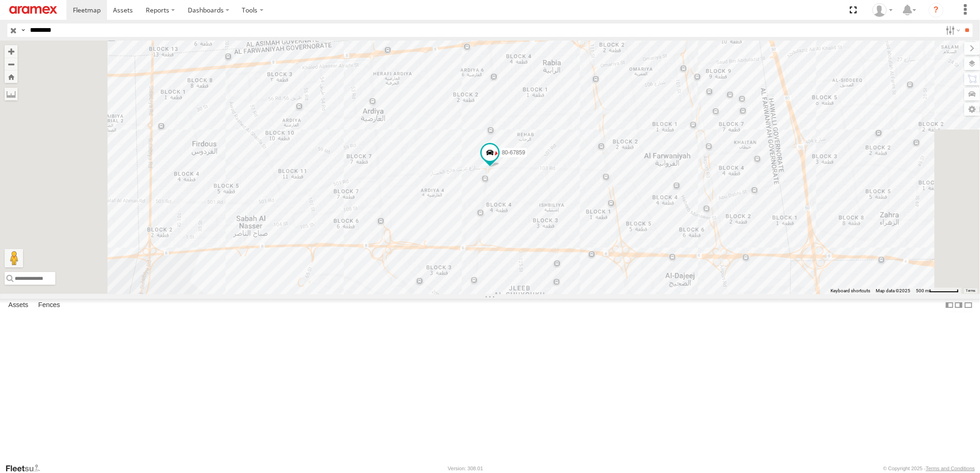
click at [14, 30] on input "button" at bounding box center [13, 30] width 12 height 13
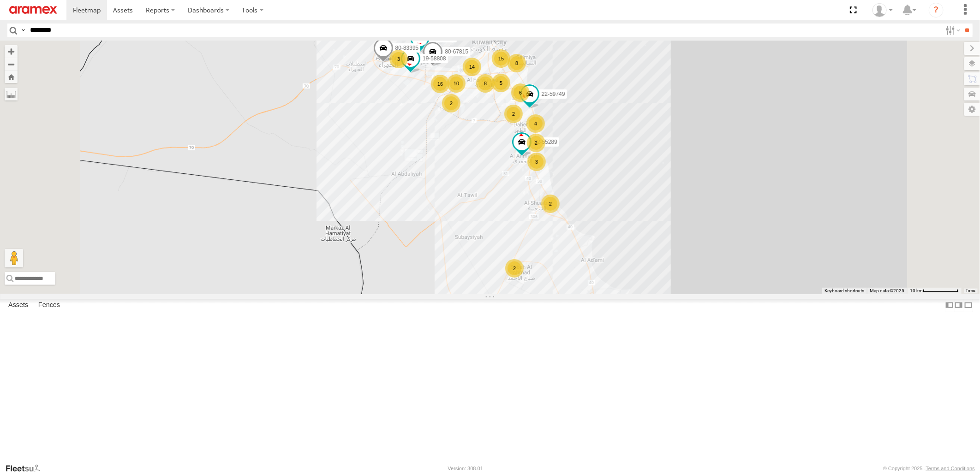
click at [71, 30] on input "********" at bounding box center [483, 30] width 915 height 13
paste input "********"
type input "********"
click at [962, 24] on input "**" at bounding box center [967, 30] width 11 height 13
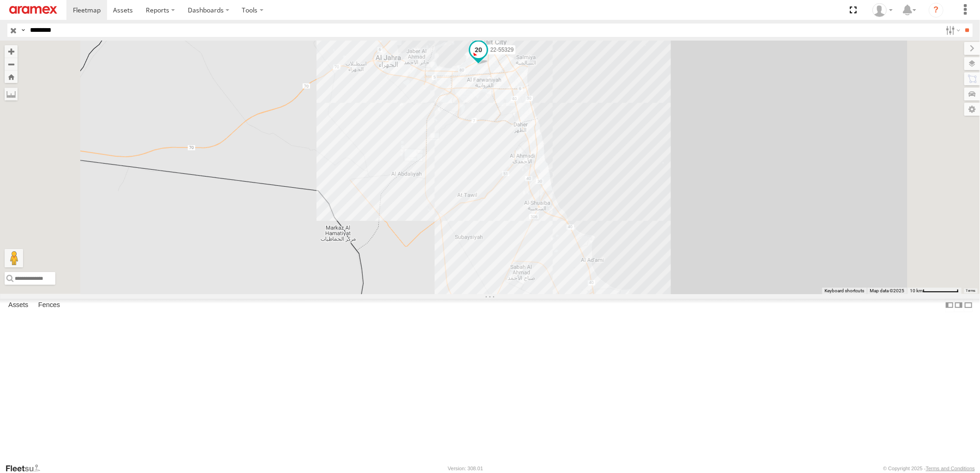
click at [487, 58] on span at bounding box center [478, 50] width 17 height 17
click at [721, 144] on div "22-55329 22-55329 [GEOGRAPHIC_DATA] branch [GEOGRAPHIC_DATA] 29.3278 , 47.9425 …" at bounding box center [490, 167] width 980 height 253
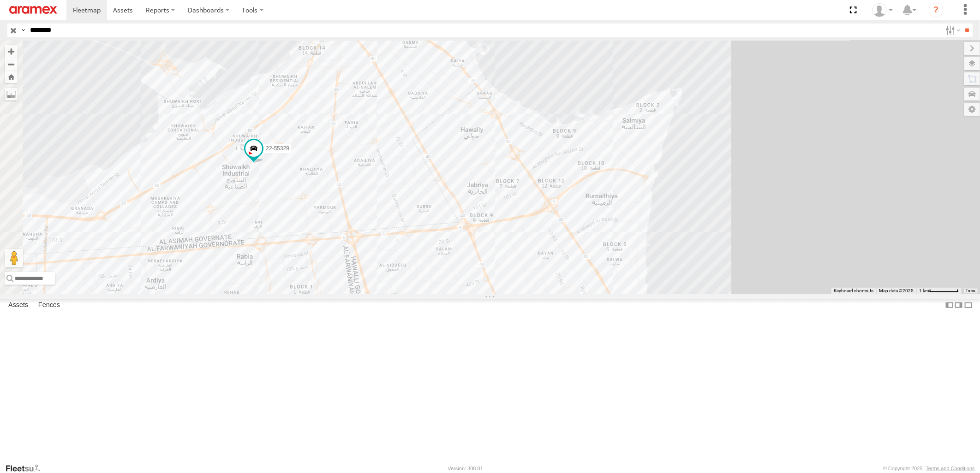
drag, startPoint x: 623, startPoint y: 145, endPoint x: 705, endPoint y: 130, distance: 83.5
click at [705, 130] on div "22-55329" at bounding box center [490, 167] width 980 height 253
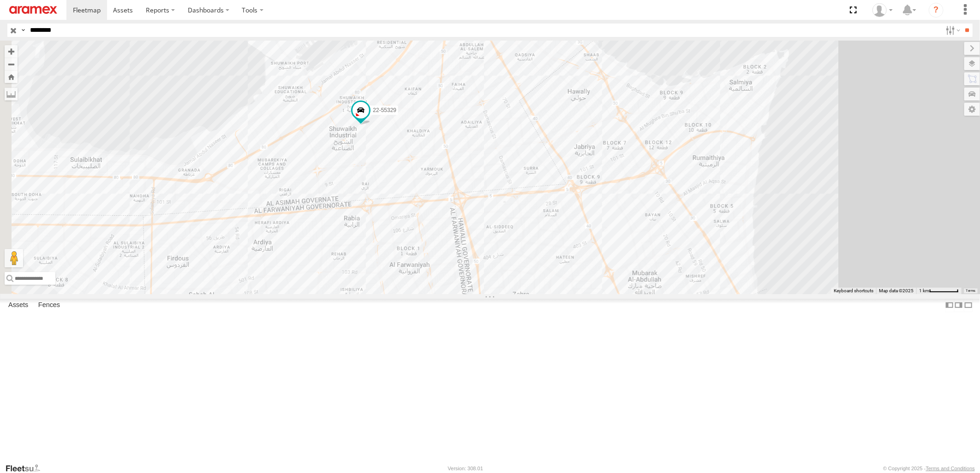
drag, startPoint x: 489, startPoint y: 238, endPoint x: 546, endPoint y: 203, distance: 66.1
click at [546, 203] on div "22-55329" at bounding box center [490, 167] width 980 height 253
